Goal: Information Seeking & Learning: Check status

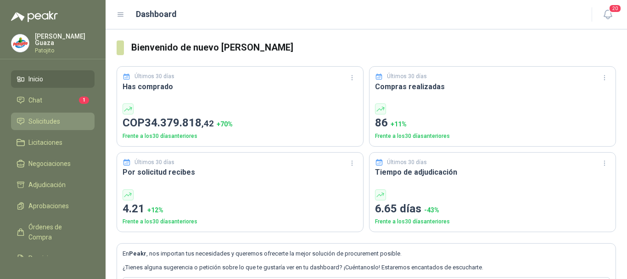
click at [47, 126] on span "Solicitudes" at bounding box center [44, 121] width 32 height 10
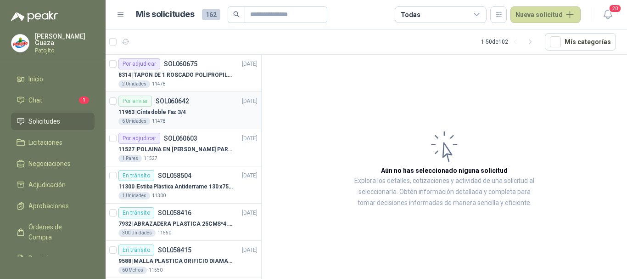
click at [179, 98] on p "SOL060642" at bounding box center [173, 101] width 34 height 6
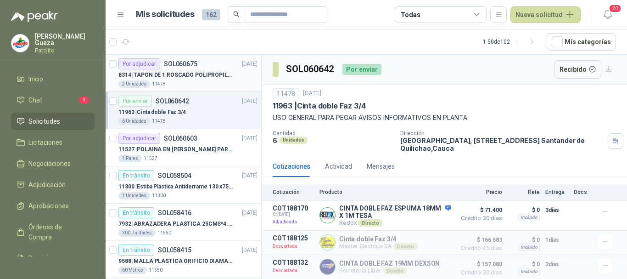
click at [181, 62] on p "SOL060675" at bounding box center [181, 64] width 34 height 6
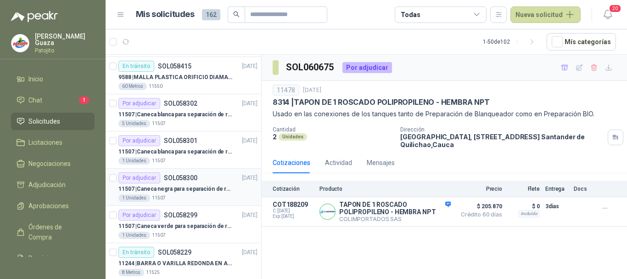
scroll to position [230, 0]
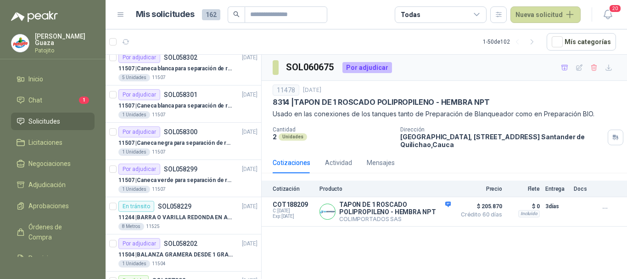
click at [58, 126] on link "Solicitudes" at bounding box center [53, 120] width 84 height 17
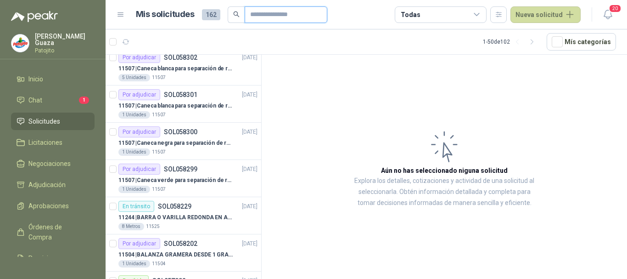
click at [262, 9] on input "text" at bounding box center [282, 15] width 64 height 16
type input "*******"
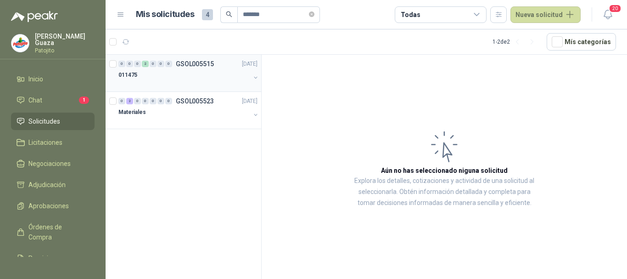
click at [190, 68] on div "0 0 0 2 0 0 0 GSOL005515 17/09/25" at bounding box center [188, 63] width 141 height 11
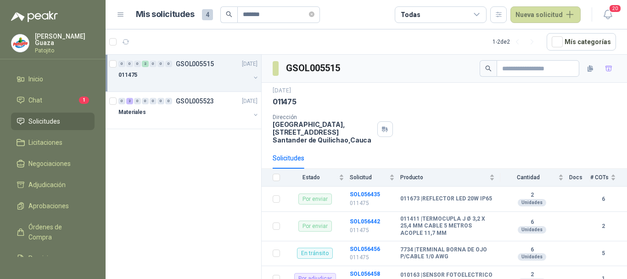
scroll to position [92, 0]
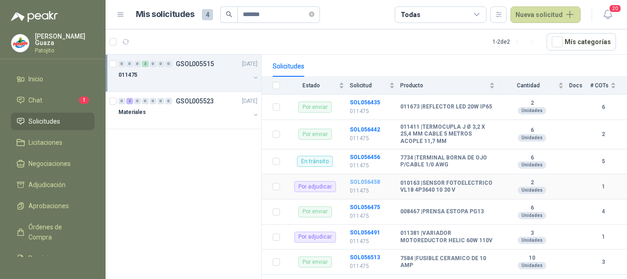
click at [359, 185] on b "SOL056458" at bounding box center [365, 182] width 30 height 6
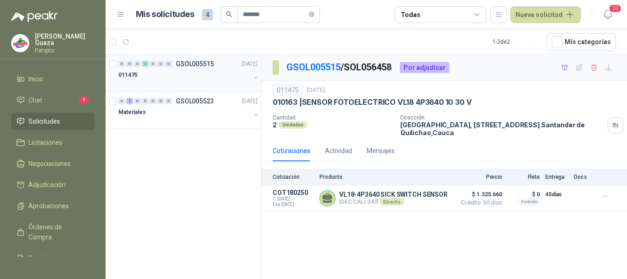
click at [191, 61] on p "GSOL005515" at bounding box center [195, 64] width 38 height 6
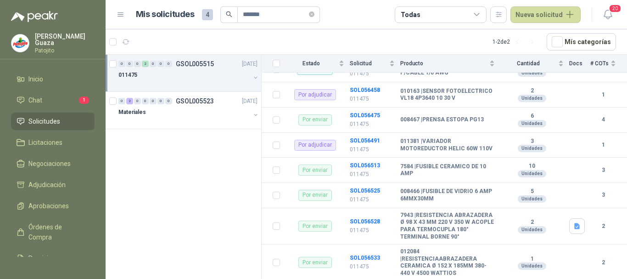
scroll to position [230, 0]
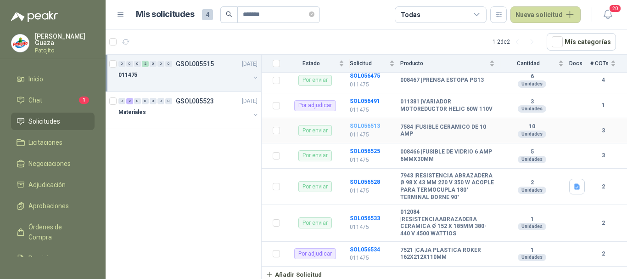
drag, startPoint x: 370, startPoint y: 123, endPoint x: 451, endPoint y: 120, distance: 80.8
click at [370, 123] on b "SOL056513" at bounding box center [365, 126] width 30 height 6
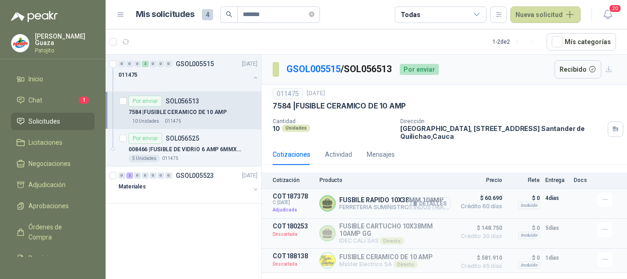
click at [415, 203] on icon "button" at bounding box center [415, 204] width 2 height 4
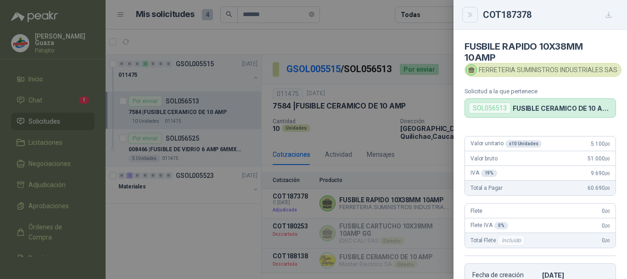
click at [463, 11] on button "Close" at bounding box center [470, 15] width 16 height 16
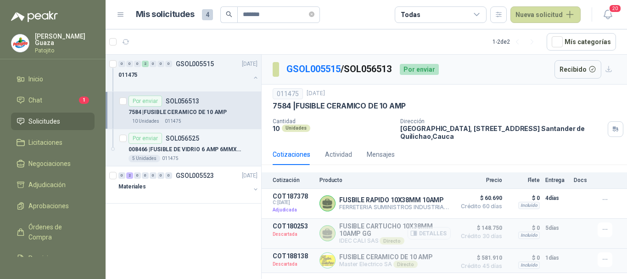
click at [419, 230] on button "Detalles" at bounding box center [429, 233] width 43 height 12
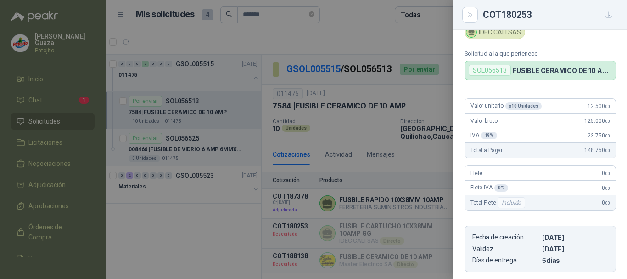
scroll to position [0, 0]
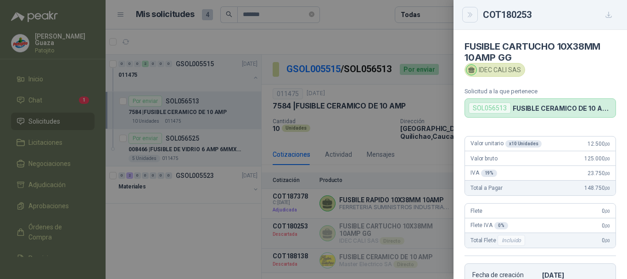
click at [470, 20] on button "Close" at bounding box center [470, 15] width 16 height 16
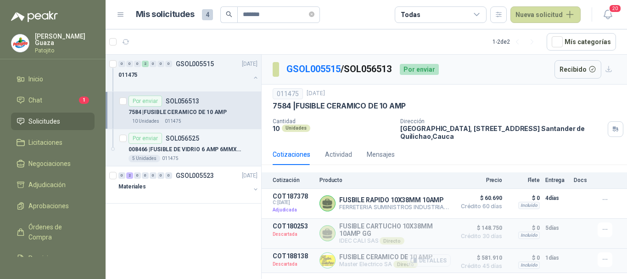
click at [444, 262] on button "Detalles" at bounding box center [429, 260] width 43 height 12
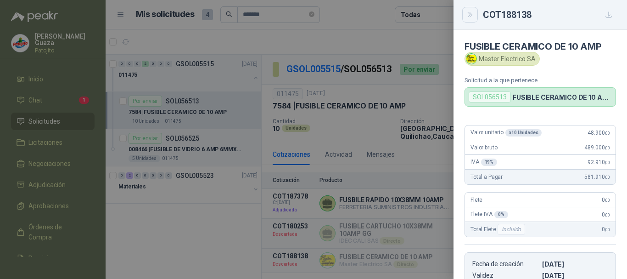
click at [470, 11] on icon "Close" at bounding box center [470, 15] width 8 height 8
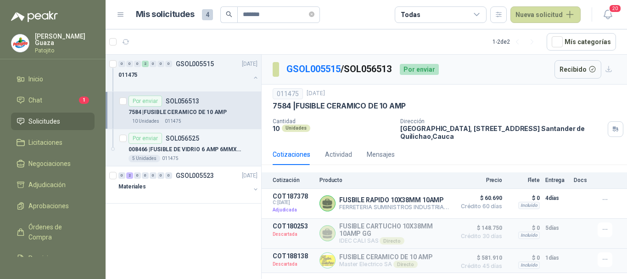
click at [64, 118] on li "Solicitudes" at bounding box center [53, 121] width 73 height 10
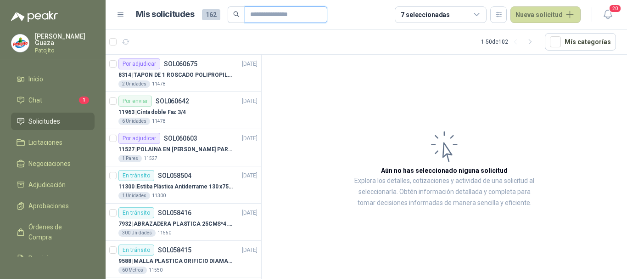
click at [288, 15] on input "text" at bounding box center [282, 15] width 64 height 16
type input "******"
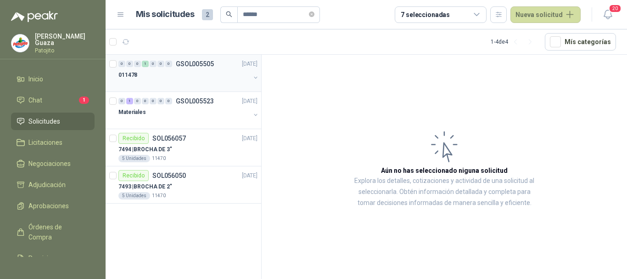
click at [207, 67] on div "0 0 0 1 0 0 0 GSOL005505 [DATE]" at bounding box center [188, 63] width 141 height 11
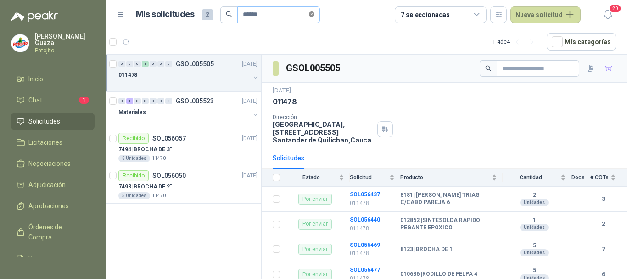
click at [314, 15] on icon "close-circle" at bounding box center [312, 14] width 6 height 6
click at [299, 18] on input "text" at bounding box center [275, 15] width 64 height 16
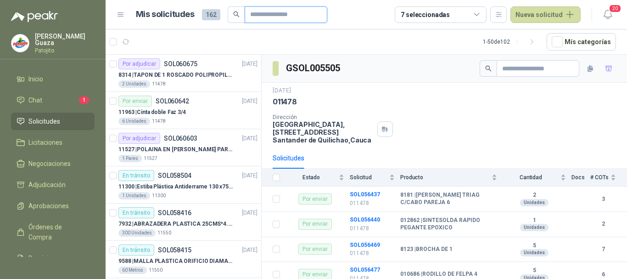
type input "****"
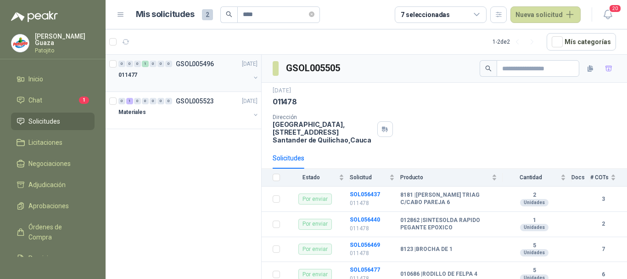
click at [191, 62] on p "GSOL005496" at bounding box center [195, 64] width 38 height 6
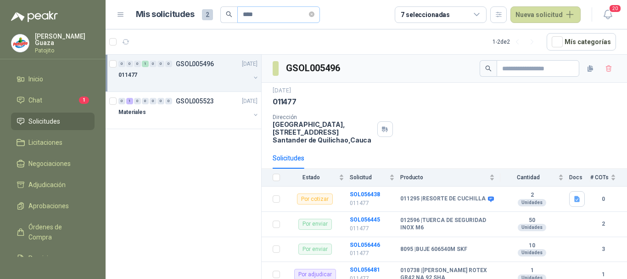
click at [314, 20] on span at bounding box center [312, 15] width 6 height 16
click at [314, 14] on icon "close-circle" at bounding box center [312, 14] width 6 height 6
click at [281, 15] on input "text" at bounding box center [275, 15] width 64 height 16
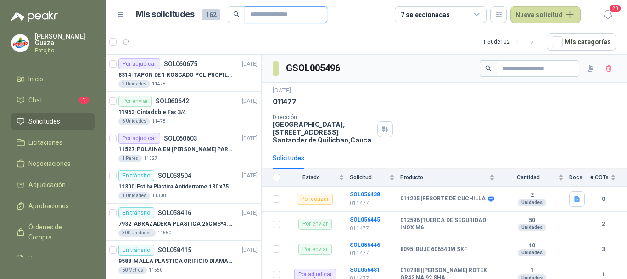
type input "*******"
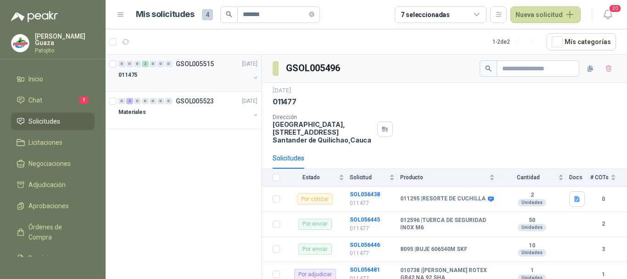
click at [197, 62] on p "GSOL005515" at bounding box center [195, 64] width 38 height 6
